Goal: Navigation & Orientation: Find specific page/section

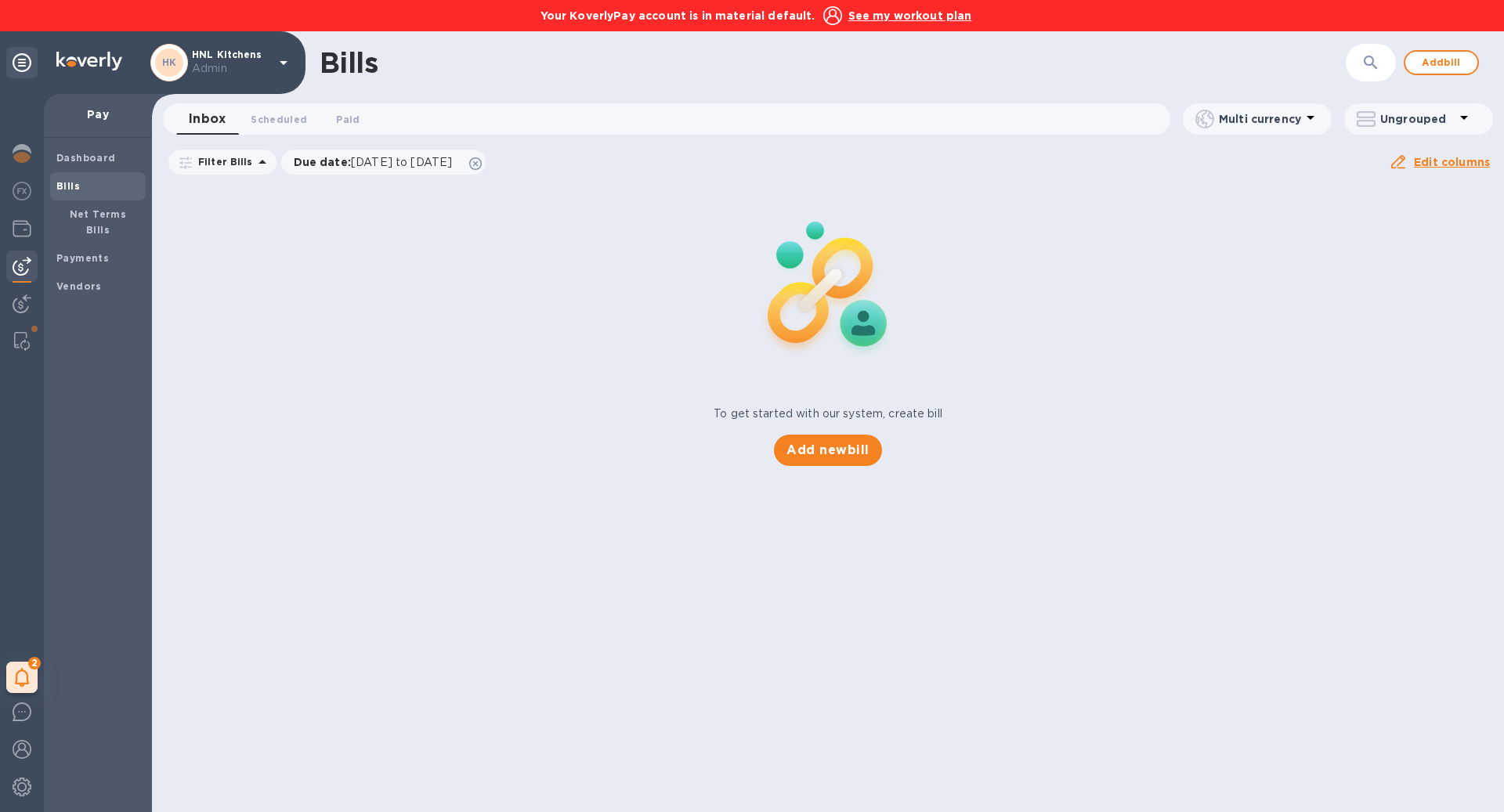
click at [924, 17] on u "See my workout plan" at bounding box center [910, 15] width 124 height 13
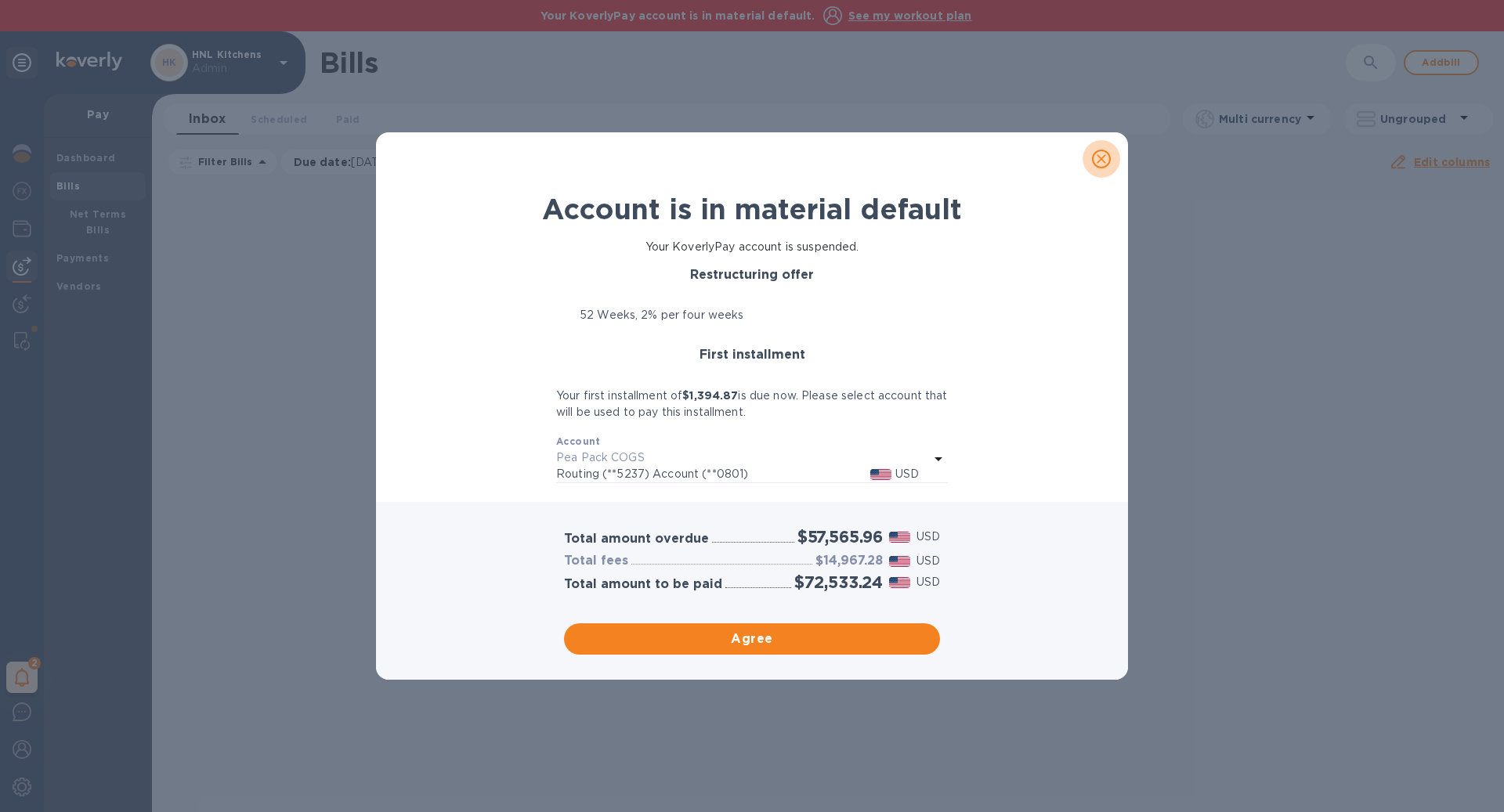
click at [1095, 158] on icon "close" at bounding box center [1102, 159] width 16 height 16
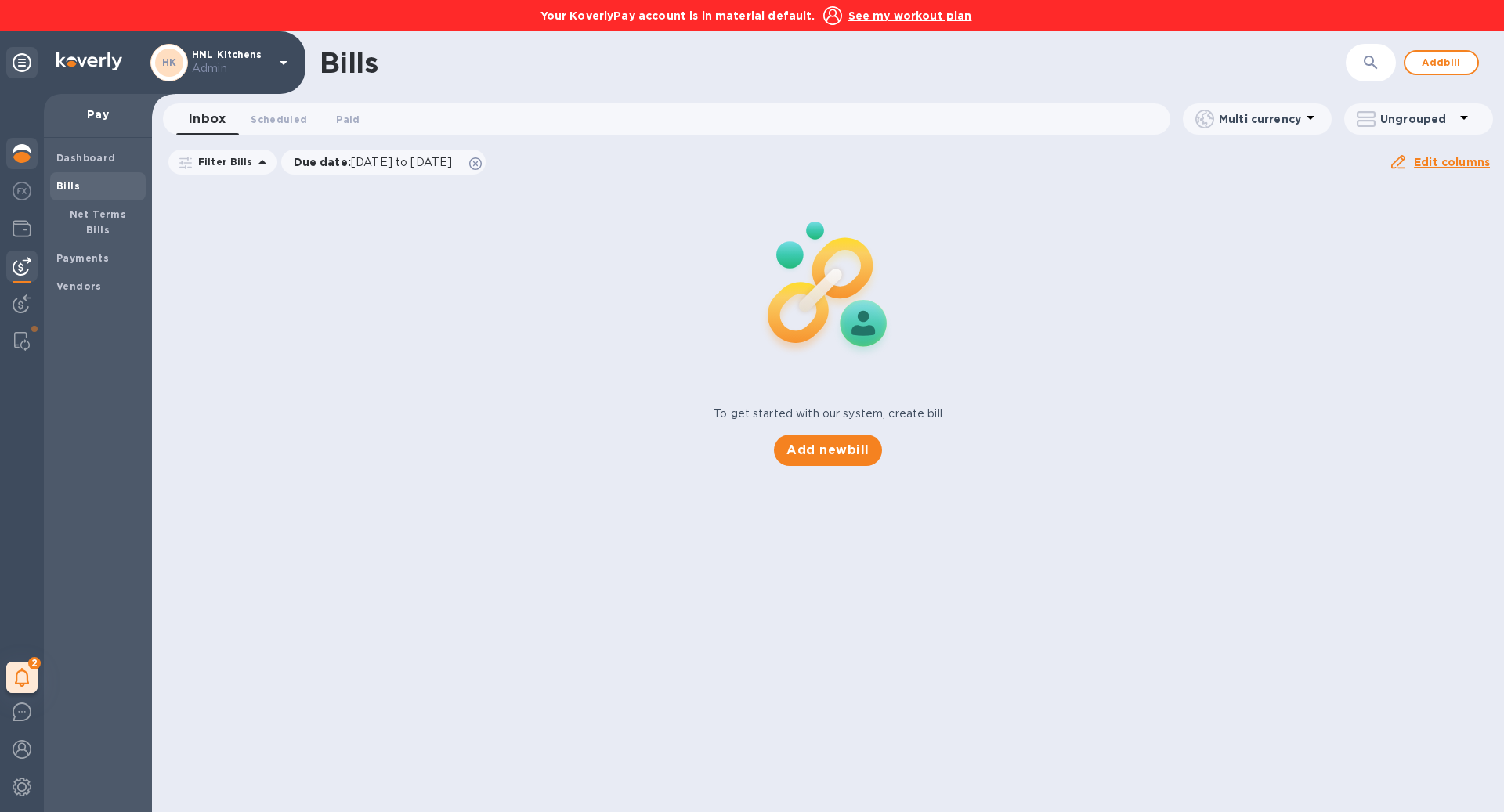
click at [28, 154] on img at bounding box center [22, 153] width 19 height 19
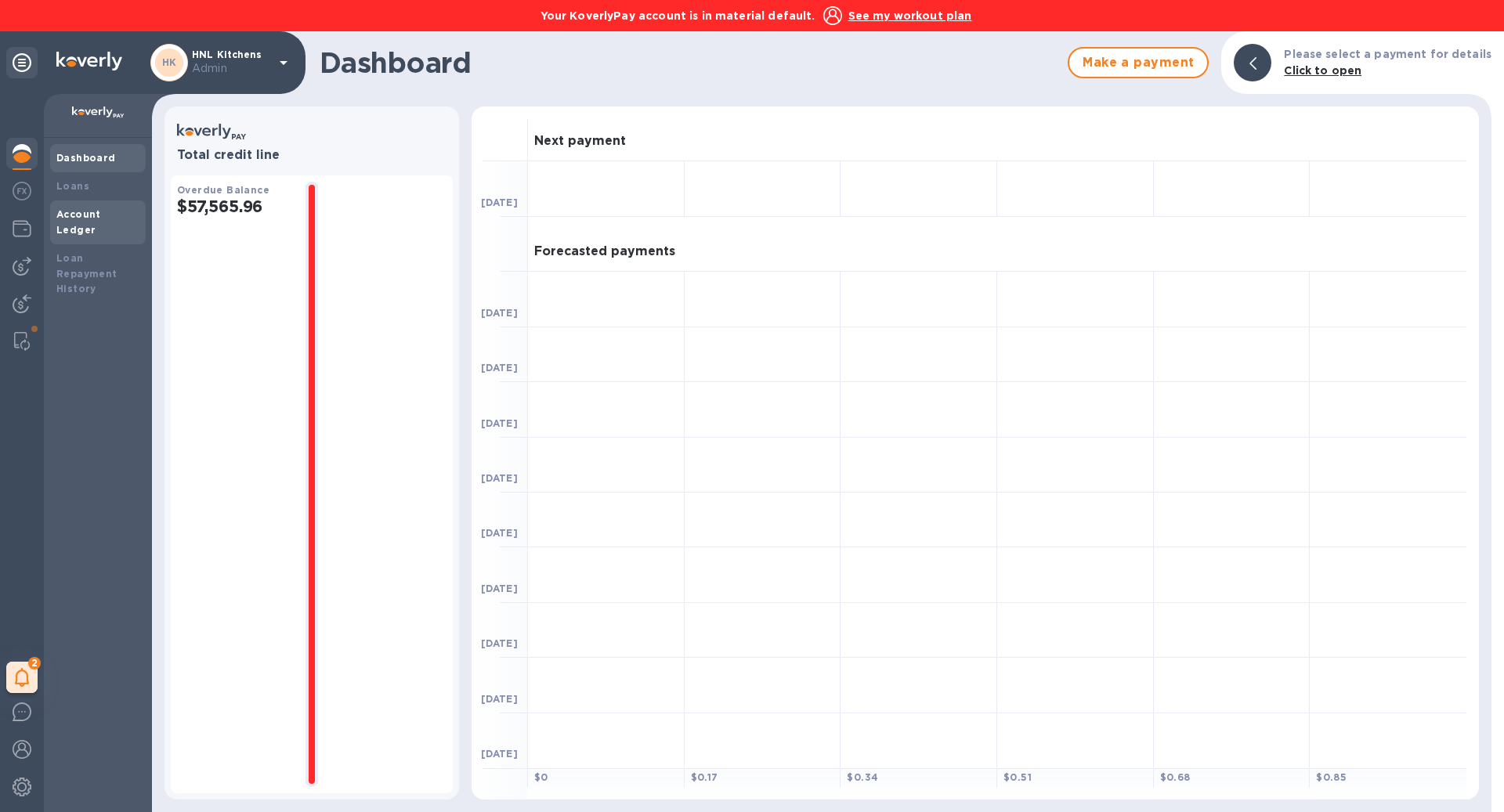
click at [102, 206] on div "Account Ledger" at bounding box center [98, 222] width 83 height 32
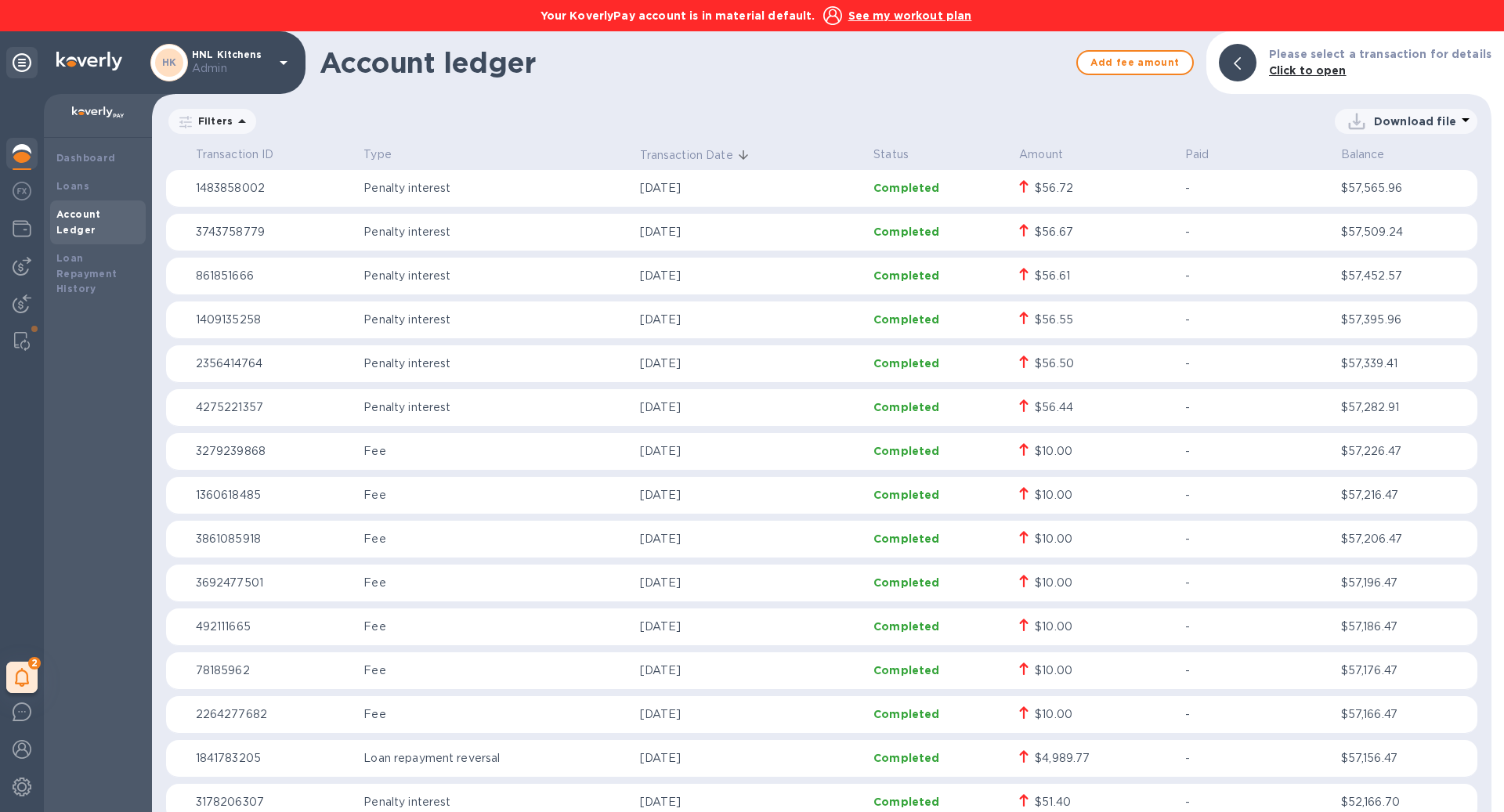
click at [923, 13] on u "See my workout plan" at bounding box center [910, 15] width 124 height 13
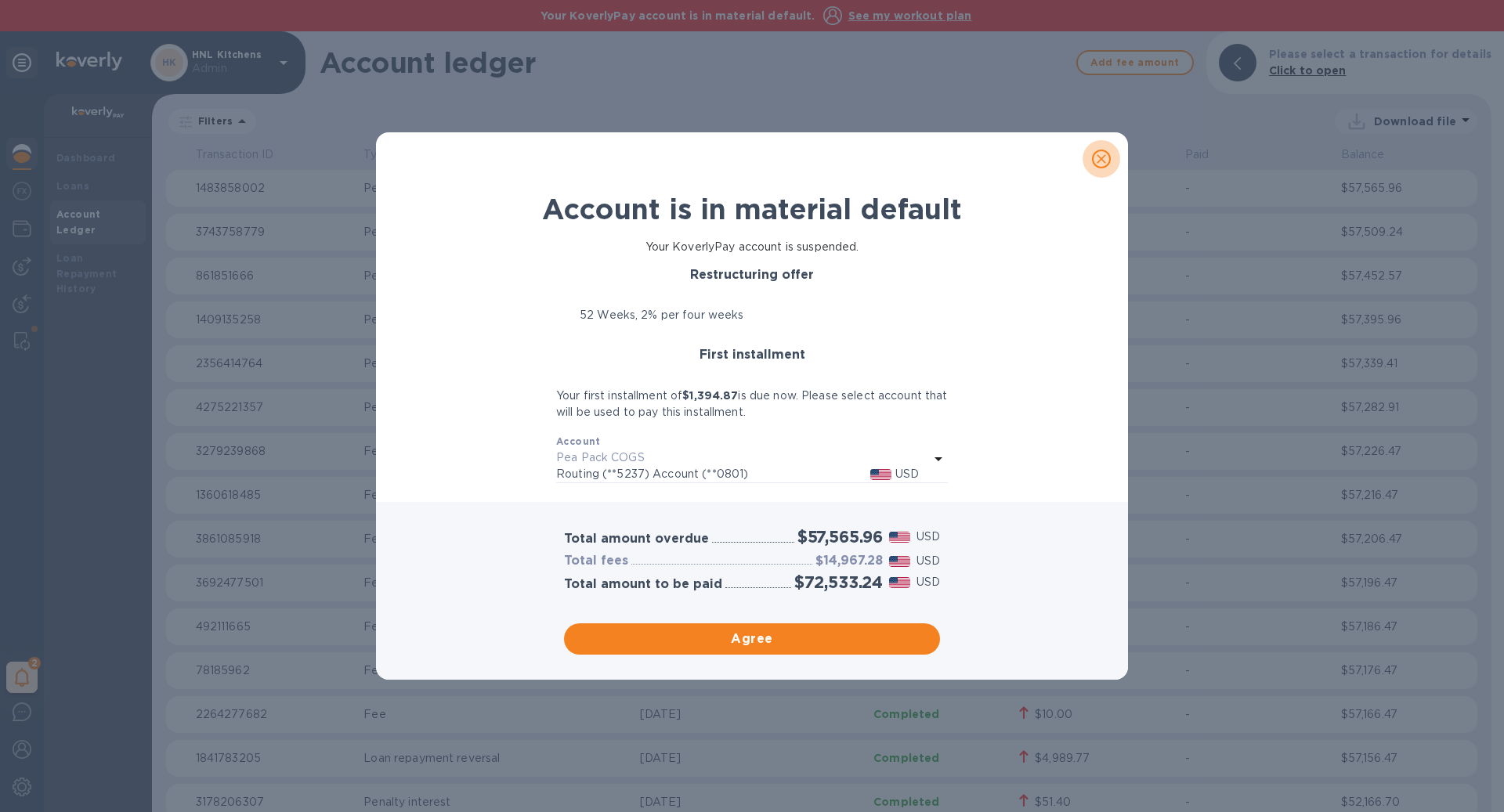
click at [1095, 162] on icon "close" at bounding box center [1102, 159] width 16 height 16
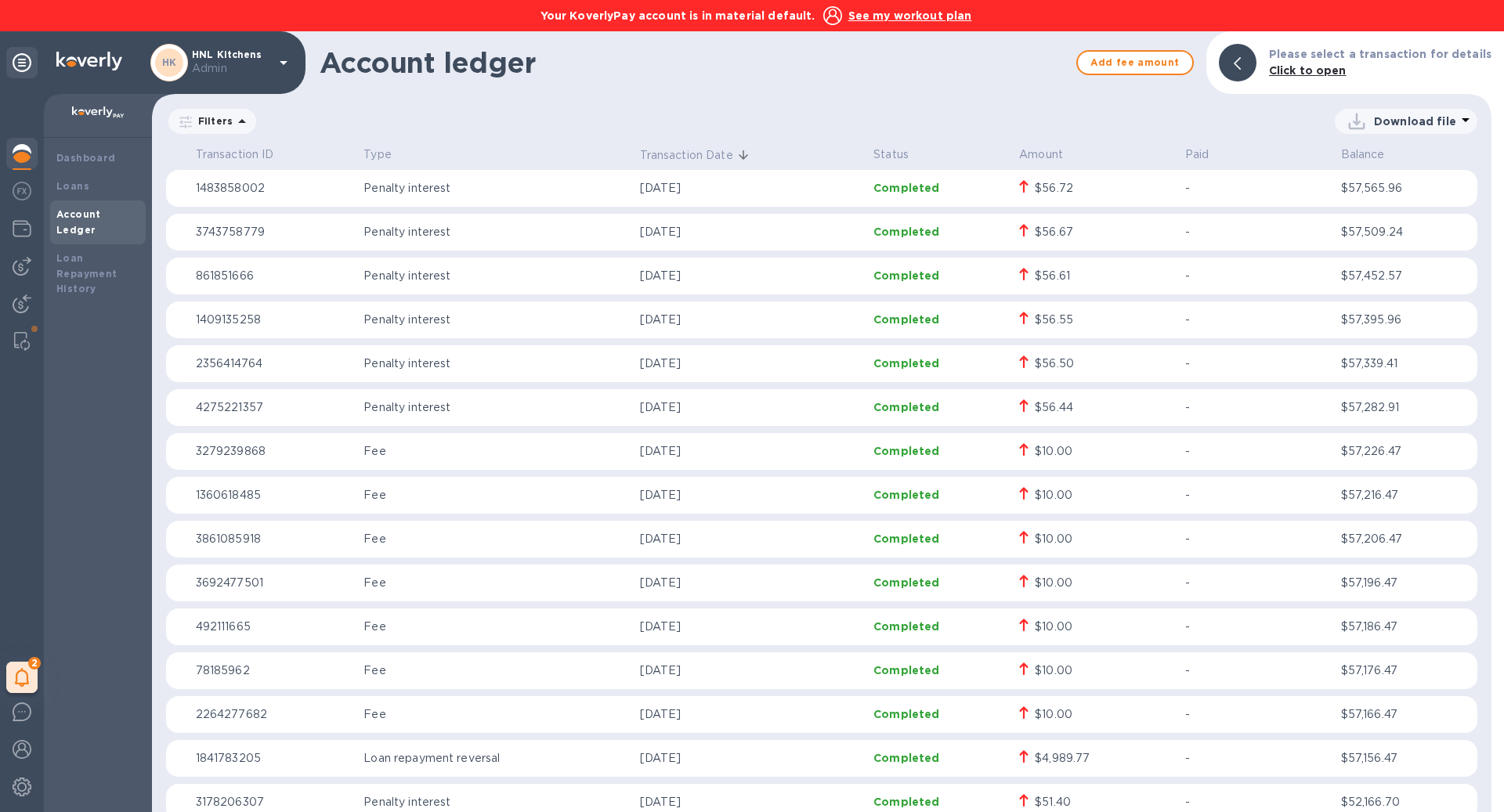
click at [902, 23] on p "See my workout plan" at bounding box center [910, 16] width 124 height 16
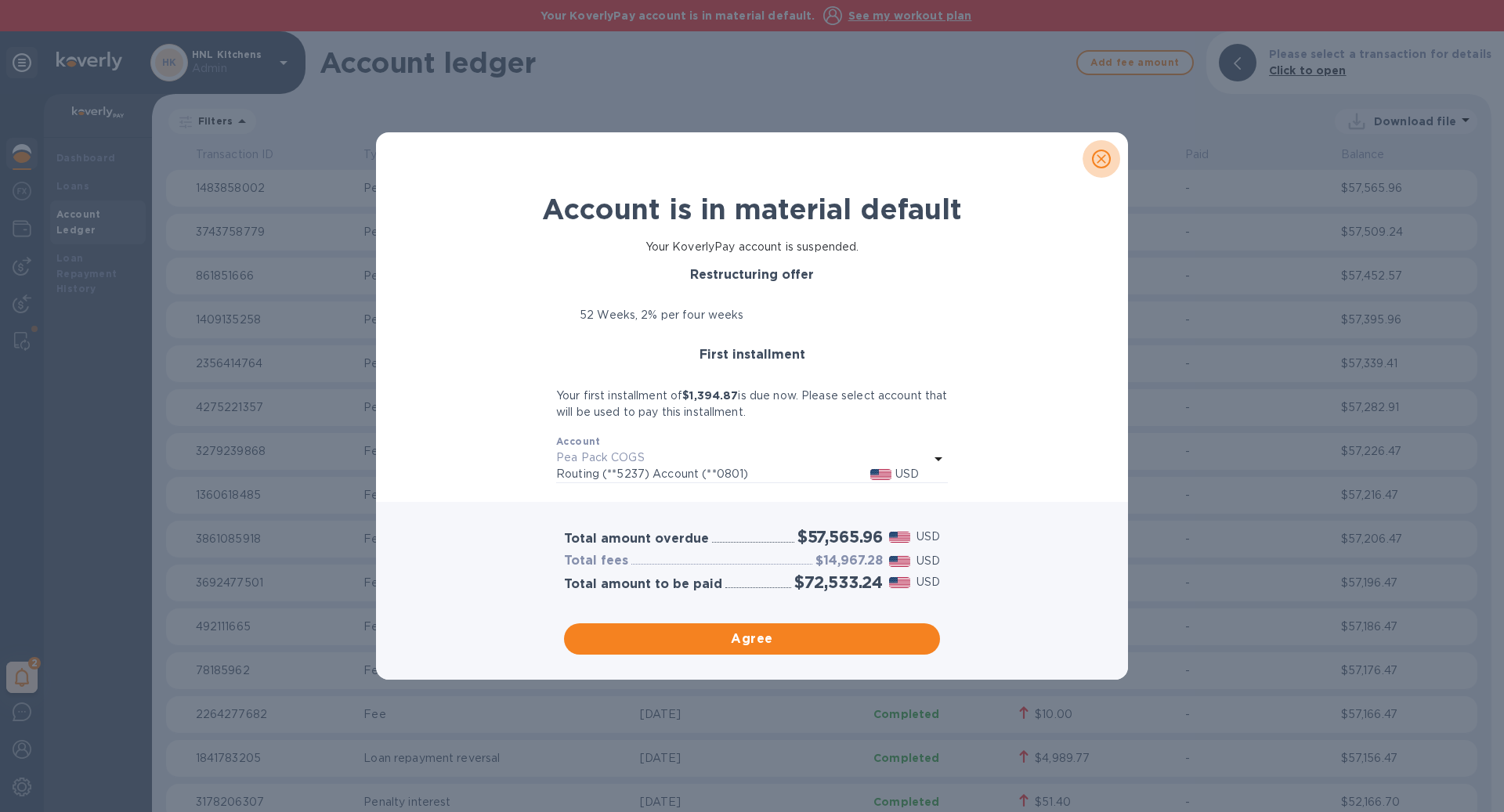
click at [1094, 163] on icon "close" at bounding box center [1102, 159] width 16 height 16
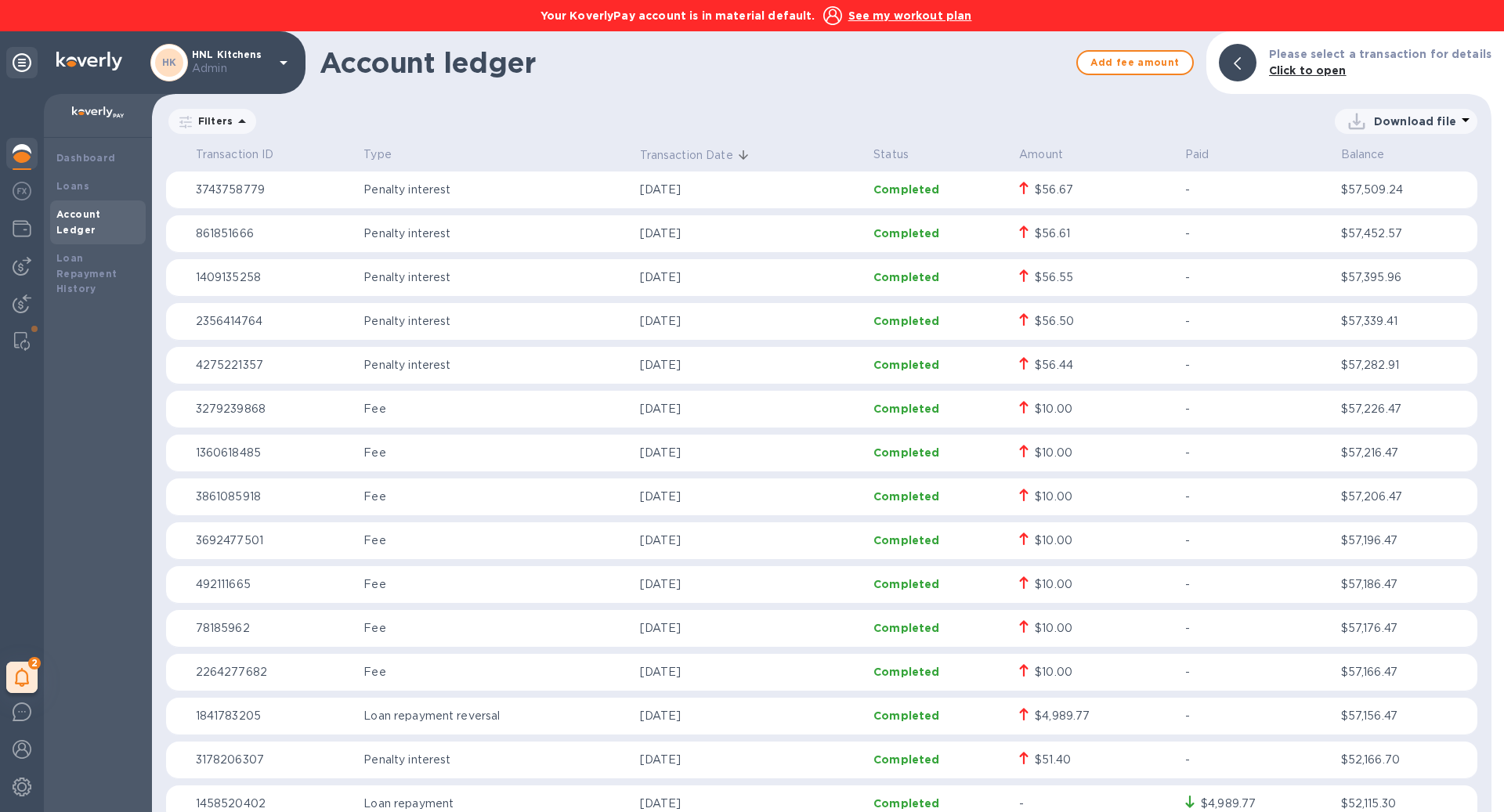
scroll to position [45, 0]
click at [81, 151] on div "Dashboard" at bounding box center [98, 159] width 83 height 16
